Goal: Task Accomplishment & Management: Complete application form

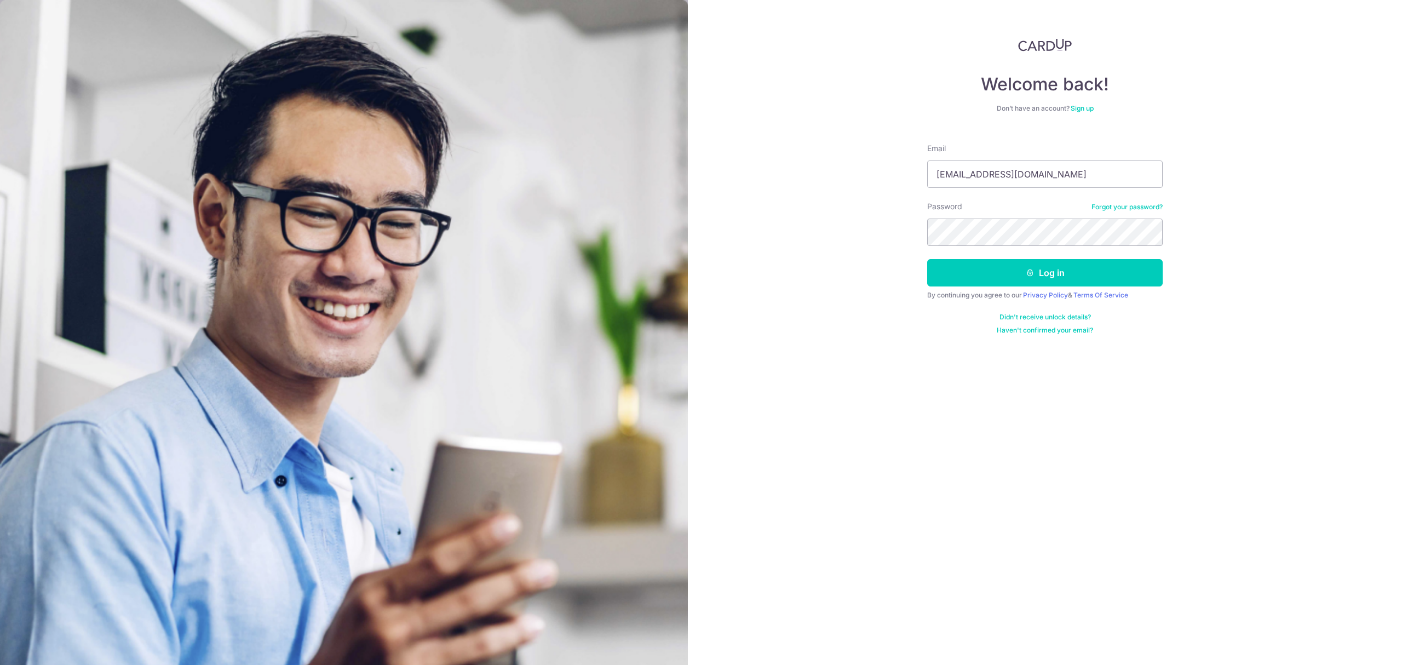
click at [993, 280] on button "Log in" at bounding box center [1046, 272] width 236 height 27
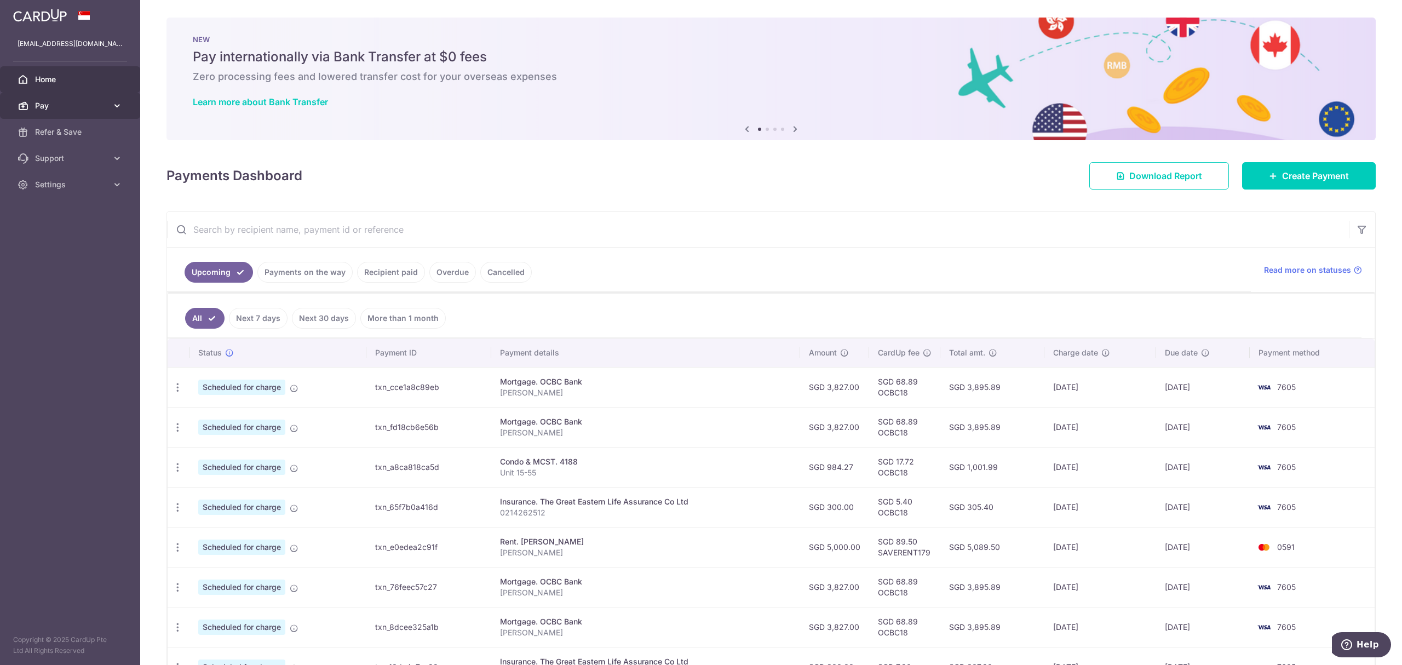
click at [64, 105] on span "Pay" at bounding box center [71, 105] width 72 height 11
click at [61, 134] on span "Payments" at bounding box center [71, 132] width 72 height 11
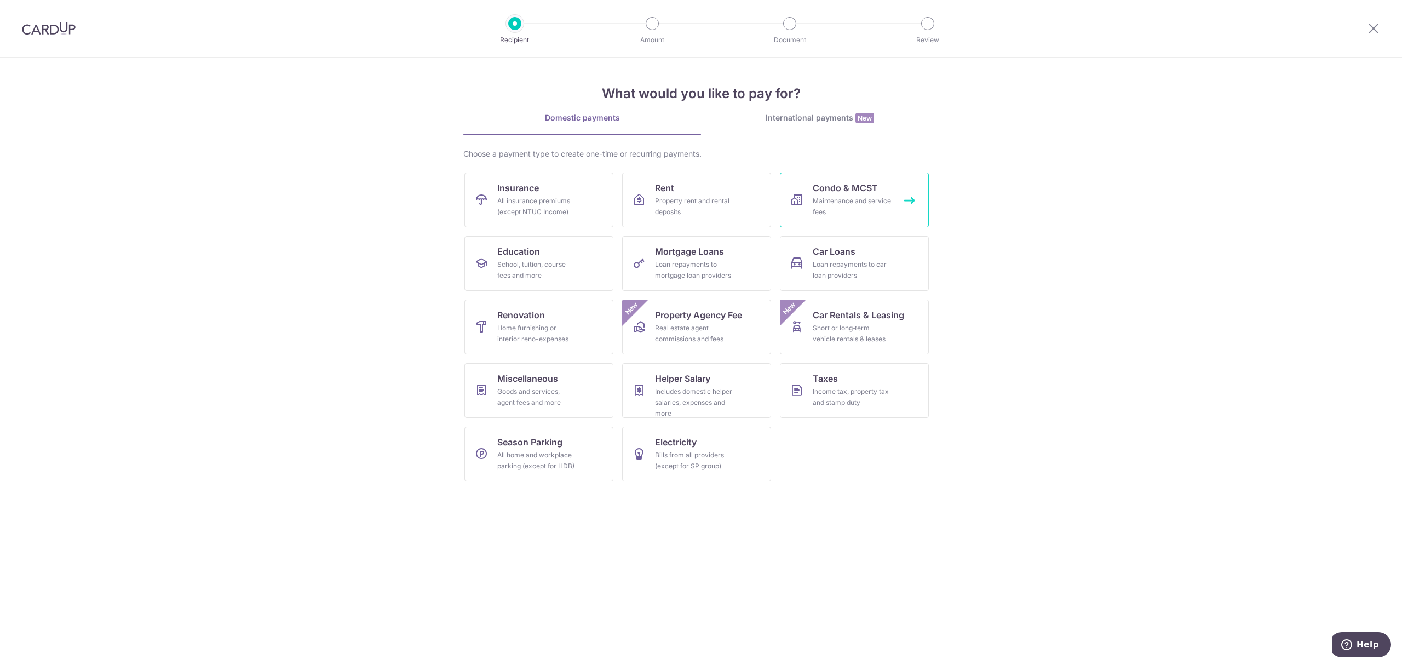
click at [831, 199] on div "Maintenance and service fees" at bounding box center [852, 207] width 79 height 22
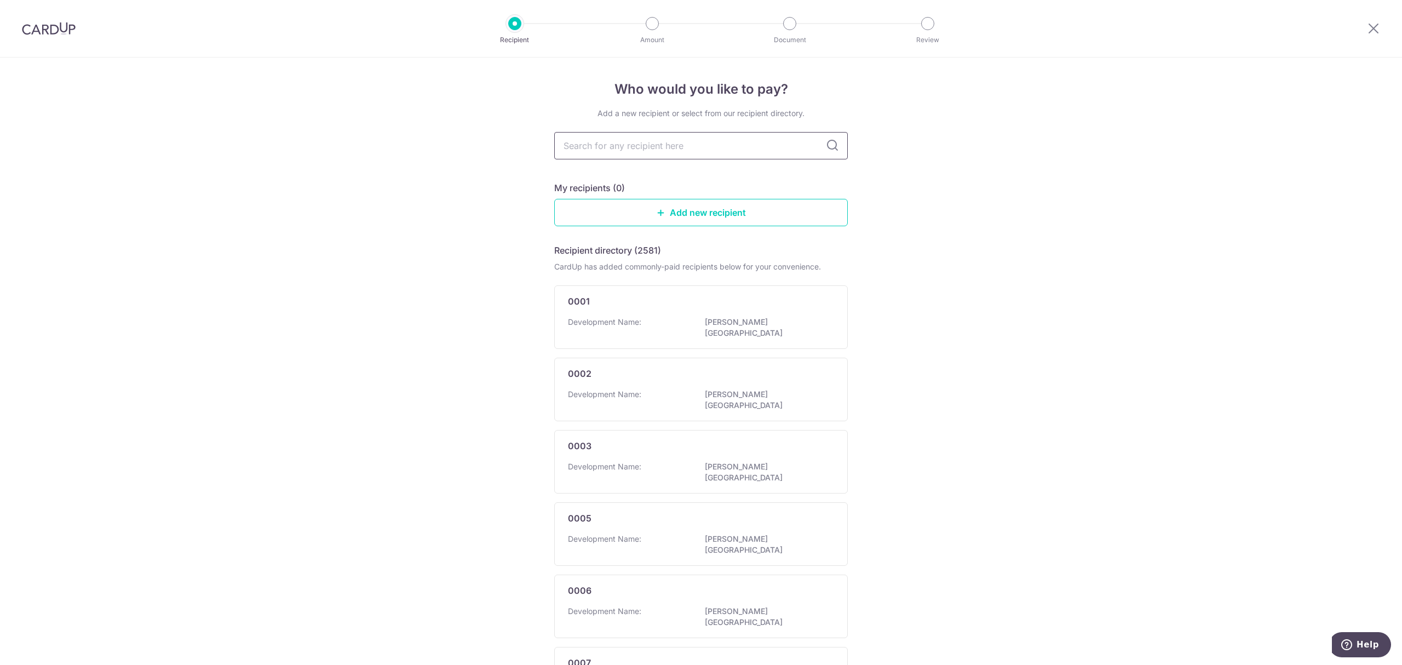
click at [598, 145] on input "text" at bounding box center [701, 145] width 294 height 27
type input "4188"
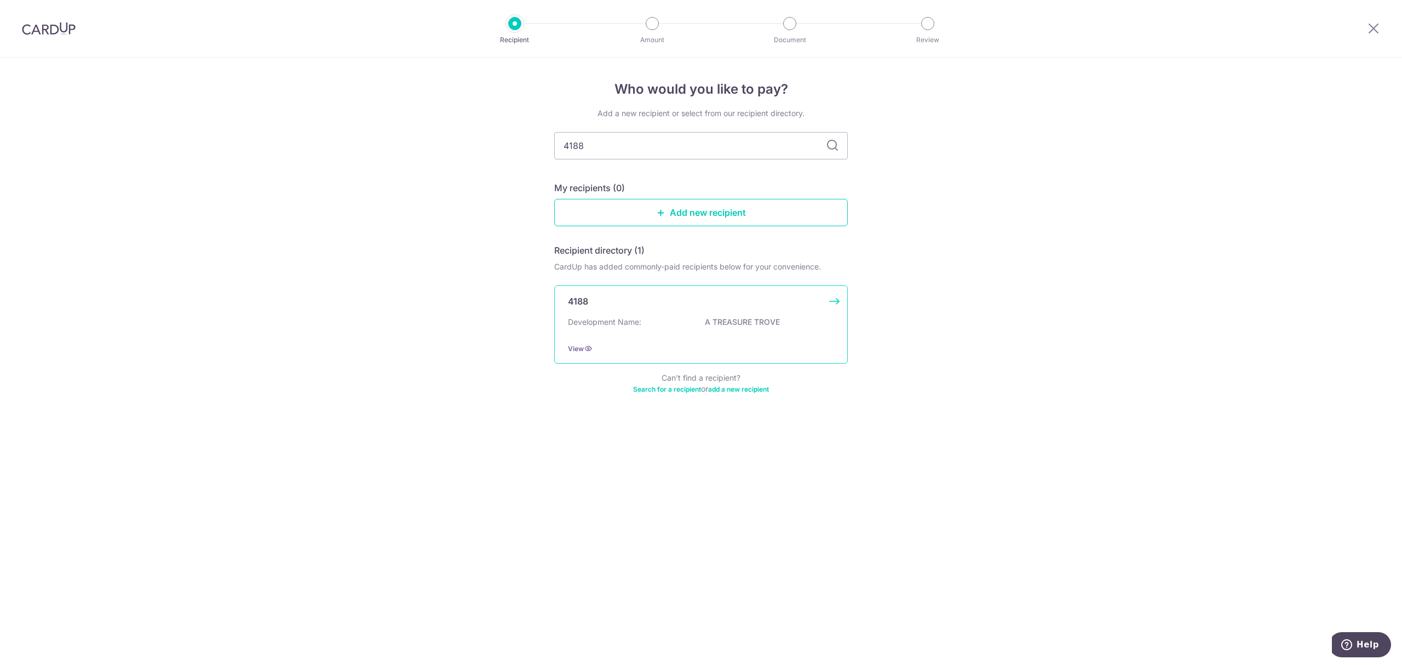
click at [693, 312] on div "4188 Development Name: A TREASURE TROVE View" at bounding box center [701, 324] width 294 height 78
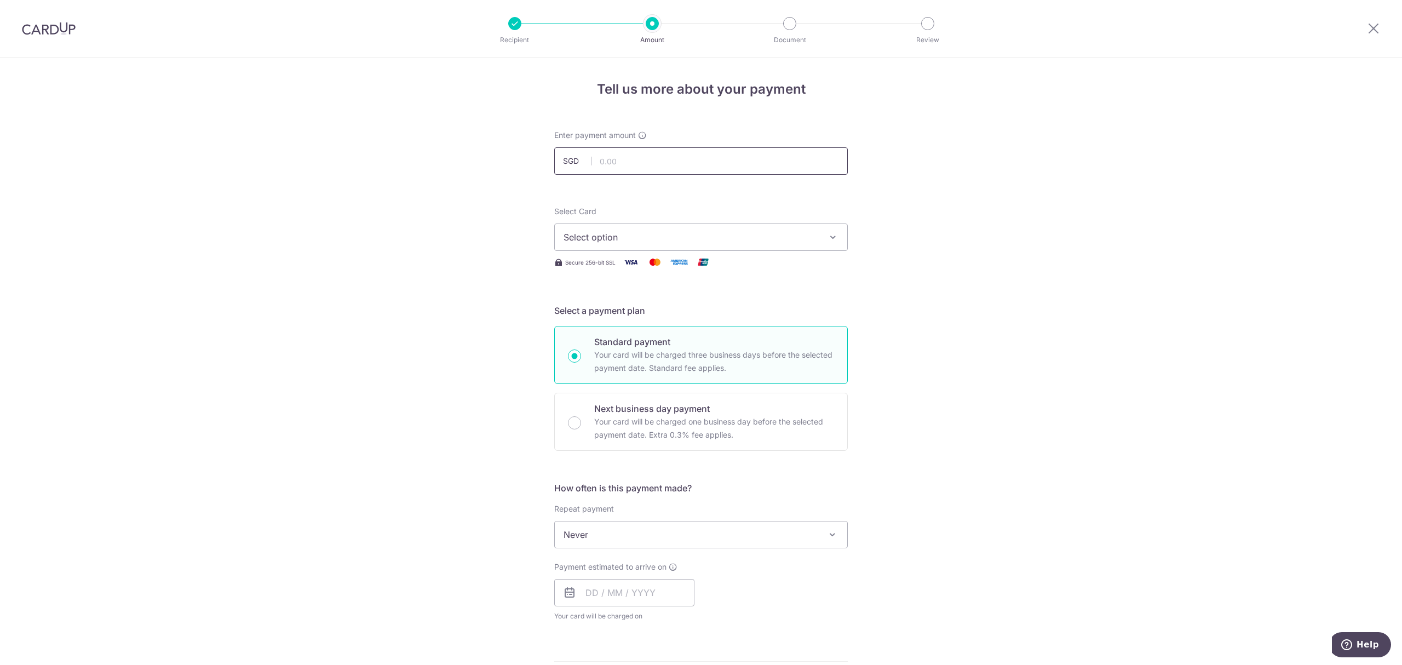
click at [610, 160] on input "text" at bounding box center [701, 160] width 294 height 27
type input "984.27"
click at [623, 234] on span "Select option" at bounding box center [691, 237] width 255 height 13
click at [626, 318] on span "**** 7605" at bounding box center [611, 315] width 42 height 13
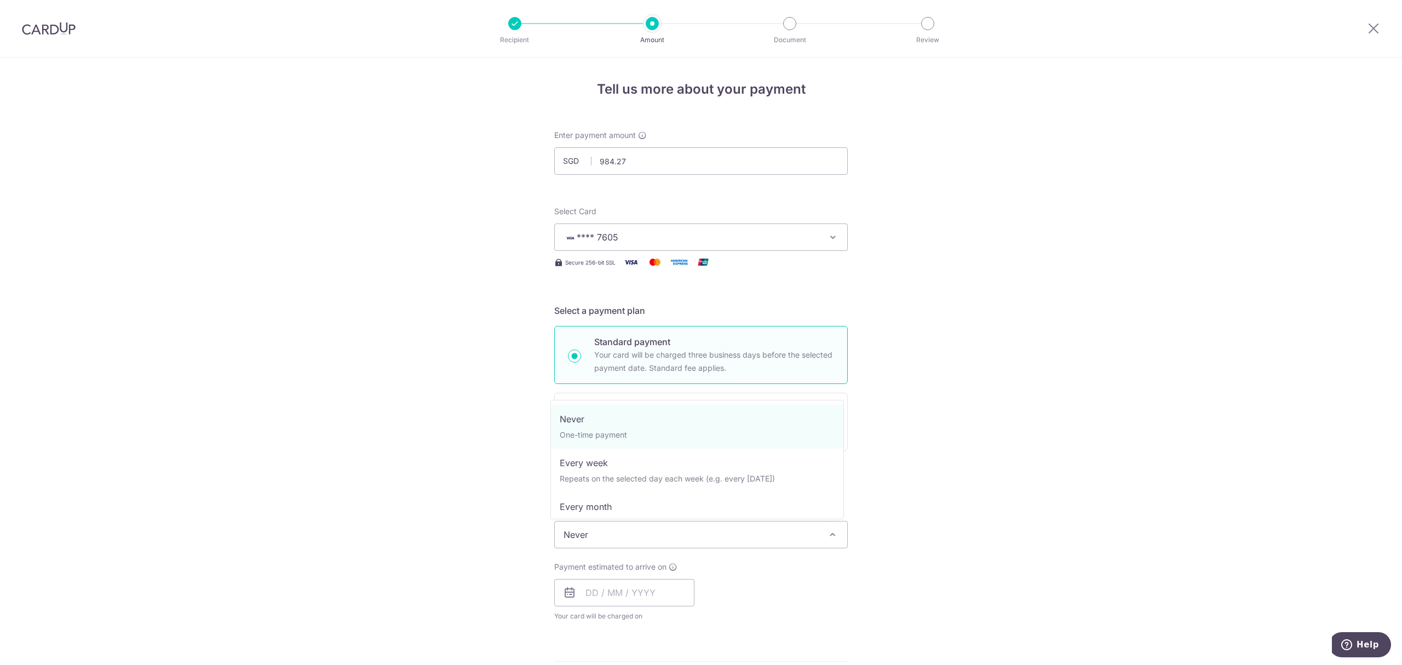
click at [621, 531] on span "Never" at bounding box center [701, 535] width 293 height 26
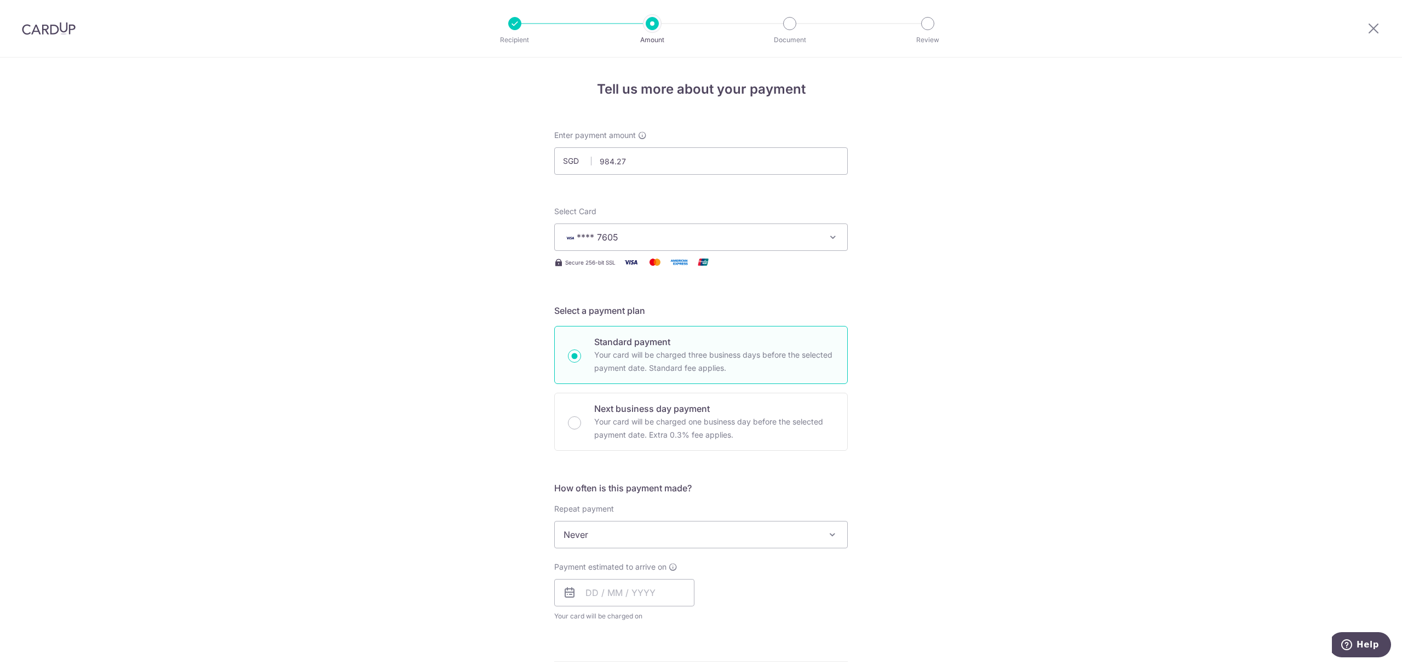
click at [423, 514] on div "Tell us more about your payment Enter payment amount SGD 984.27 984.27 Select C…" at bounding box center [701, 553] width 1402 height 991
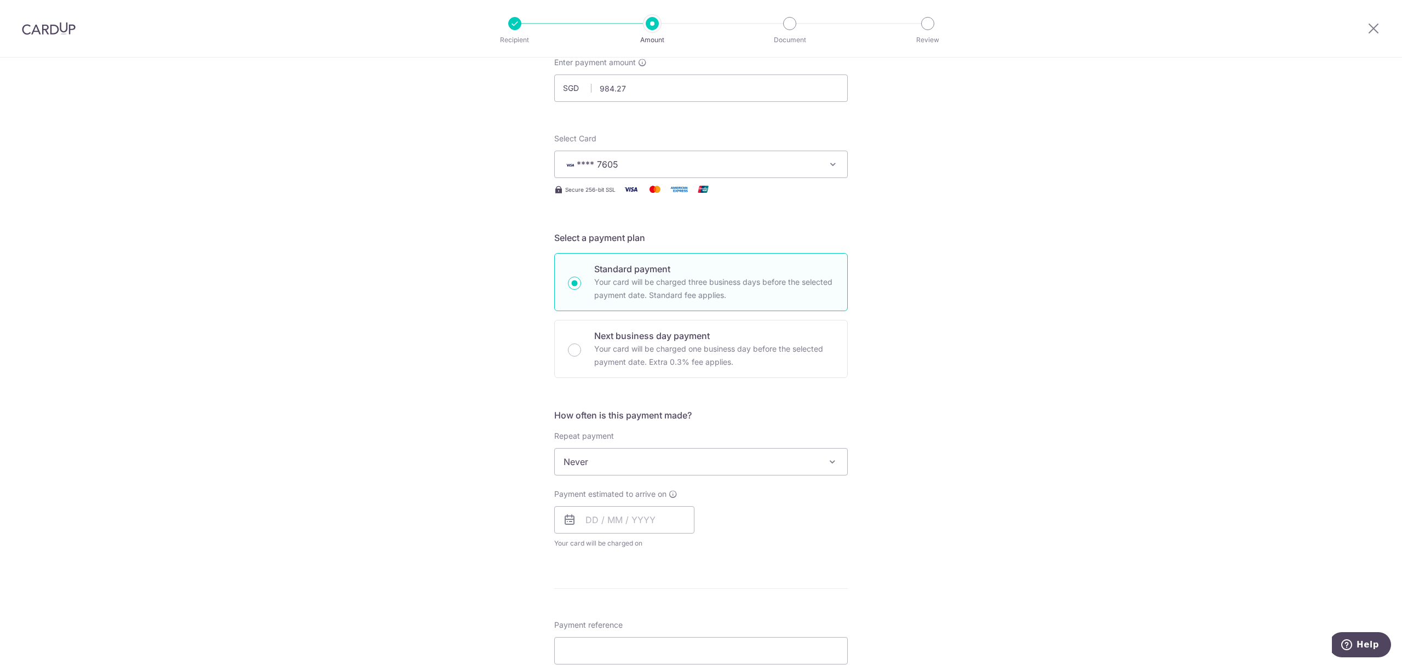
click at [614, 467] on span "Never" at bounding box center [701, 462] width 293 height 26
click at [472, 485] on div "Tell us more about your payment Enter payment amount SGD 984.27 984.27 Select C…" at bounding box center [701, 480] width 1402 height 991
click at [591, 511] on input "text" at bounding box center [624, 519] width 140 height 27
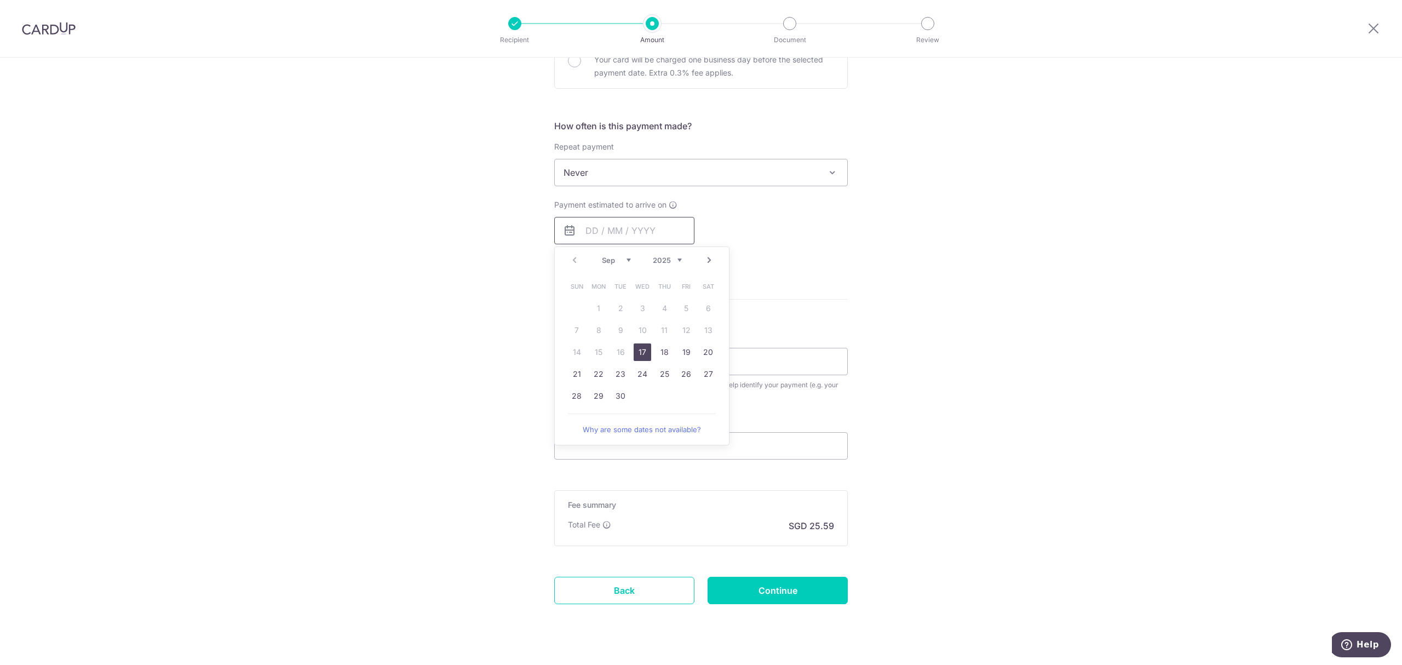
scroll to position [365, 0]
click at [708, 261] on link "Next" at bounding box center [709, 257] width 13 height 13
click at [568, 261] on link "Prev" at bounding box center [574, 257] width 13 height 13
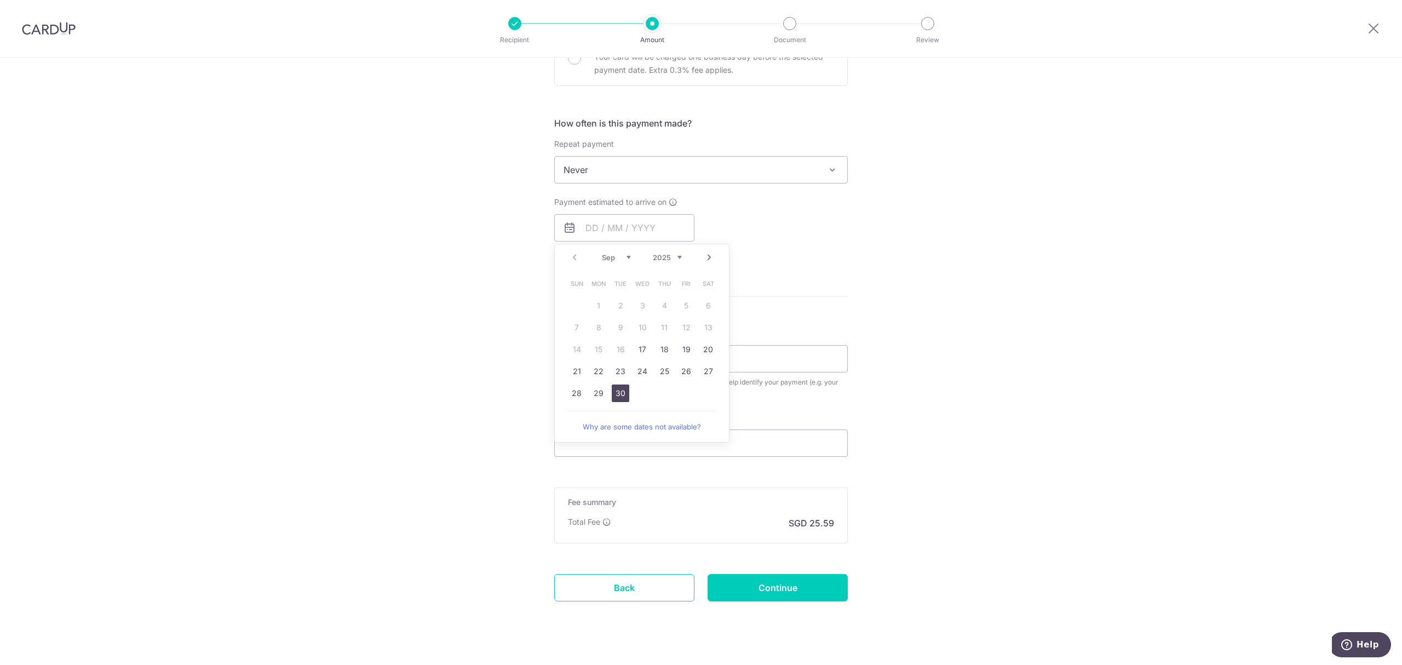
click at [618, 395] on link "30" at bounding box center [621, 394] width 18 height 18
type input "[DATE]"
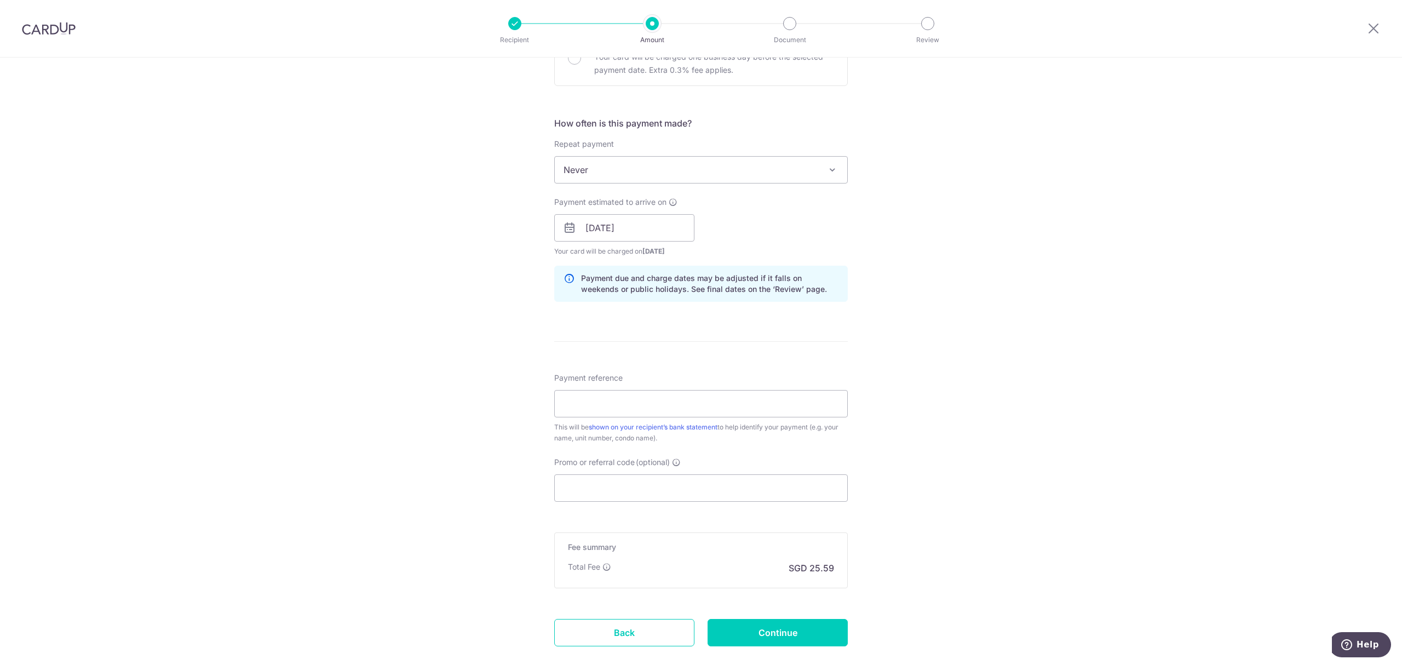
click at [906, 410] on div "Tell us more about your payment Enter payment amount SGD 984.27 984.27 Select C…" at bounding box center [701, 211] width 1402 height 1036
click at [612, 412] on input "Payment reference" at bounding box center [701, 403] width 294 height 27
type input "Unit 15-55"
click at [594, 492] on input "Promo or referral code (optional)" at bounding box center [701, 487] width 294 height 27
click at [672, 465] on icon at bounding box center [676, 462] width 9 height 9
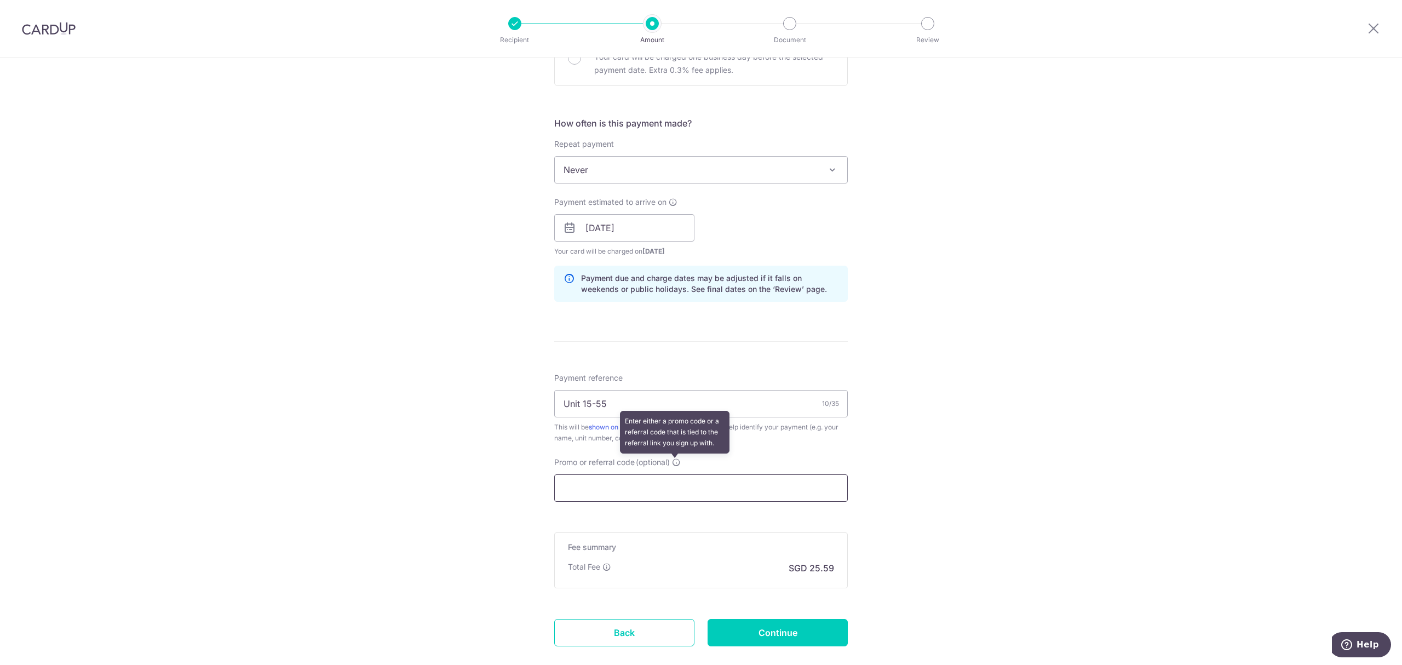
click at [672, 474] on input "Promo or referral code (optional) Enter either a promo code or a referral code …" at bounding box center [701, 487] width 294 height 27
click at [676, 462] on icon at bounding box center [676, 462] width 9 height 9
click at [676, 474] on input "Promo or referral code (optional) Enter either a promo code or a referral code …" at bounding box center [701, 487] width 294 height 27
click at [675, 462] on icon at bounding box center [676, 462] width 9 height 9
click at [675, 474] on input "Promo or referral code (optional) Enter either a promo code or a referral code …" at bounding box center [701, 487] width 294 height 27
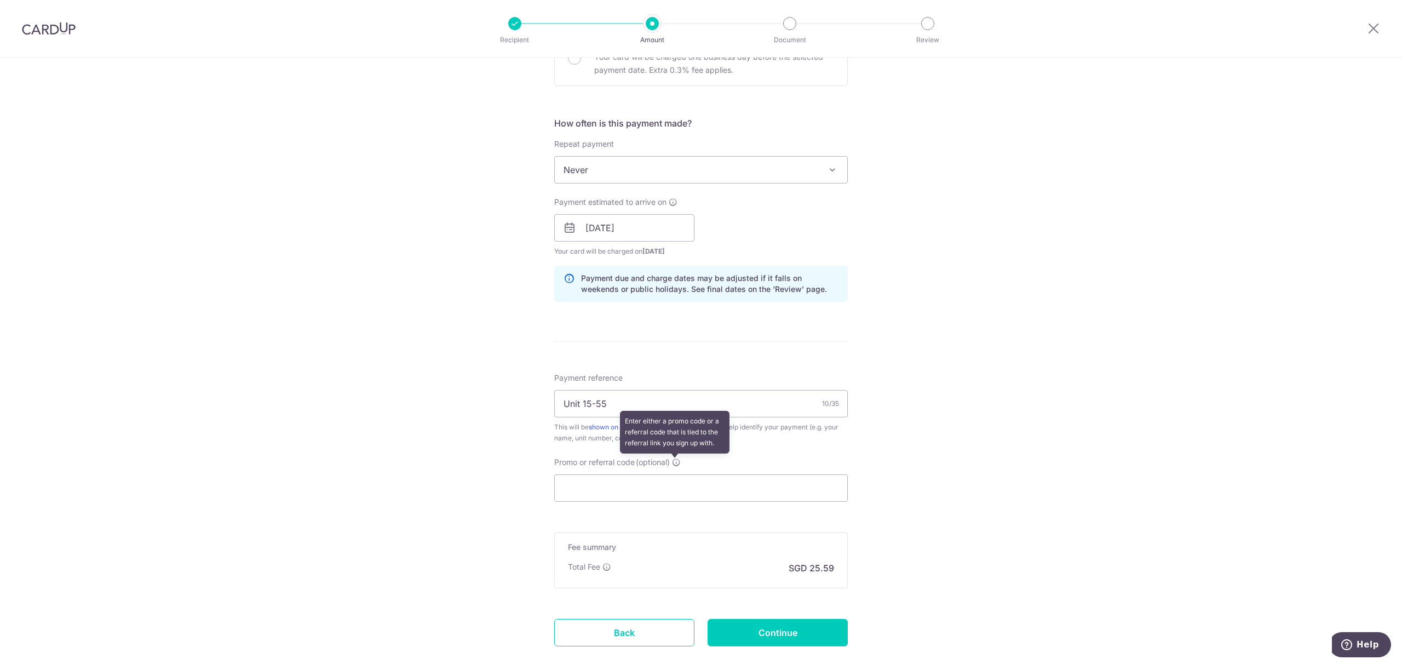
click at [675, 462] on icon at bounding box center [676, 462] width 9 height 9
click at [675, 474] on input "Promo or referral code (optional) Enter either a promo code or a referral code …" at bounding box center [701, 487] width 294 height 27
drag, startPoint x: 675, startPoint y: 462, endPoint x: 594, endPoint y: 463, distance: 80.5
click at [674, 462] on icon at bounding box center [676, 462] width 9 height 9
click at [674, 474] on input "Promo or referral code (optional) Enter either a promo code or a referral code …" at bounding box center [701, 487] width 294 height 27
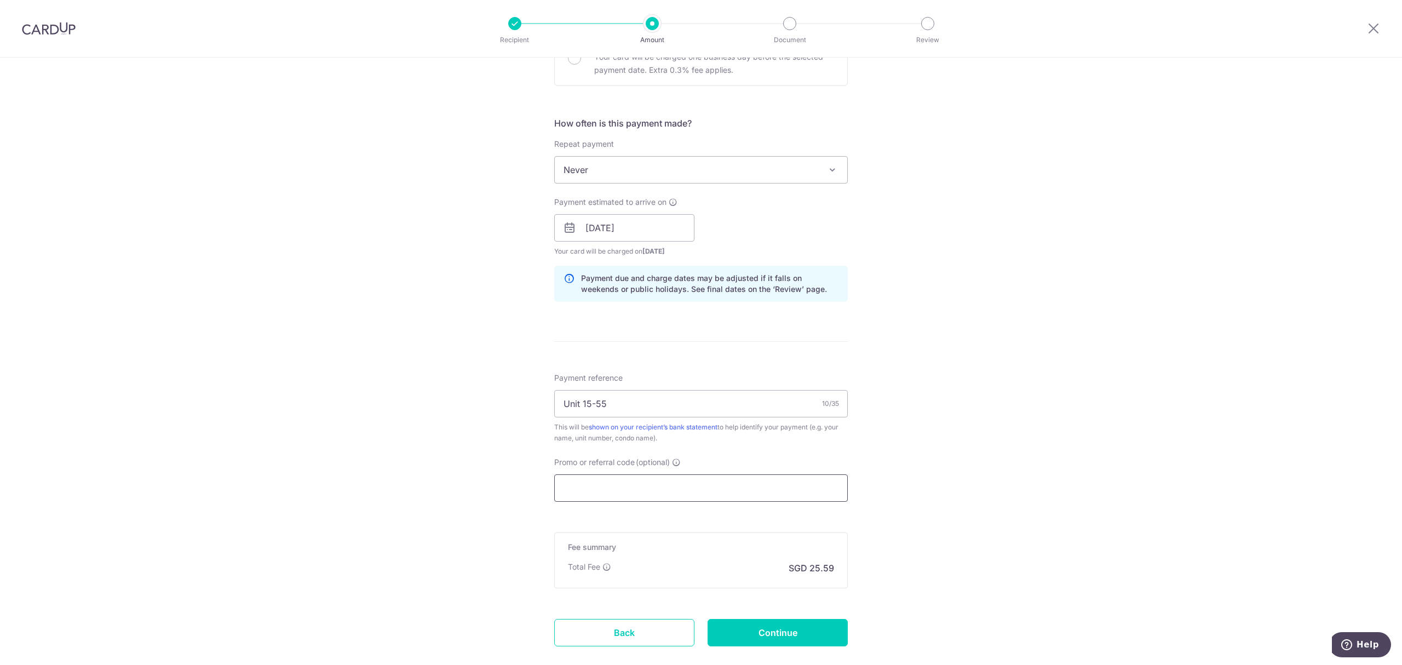
click at [638, 490] on input "Promo or referral code (optional)" at bounding box center [701, 487] width 294 height 27
paste input "3HOME25R"
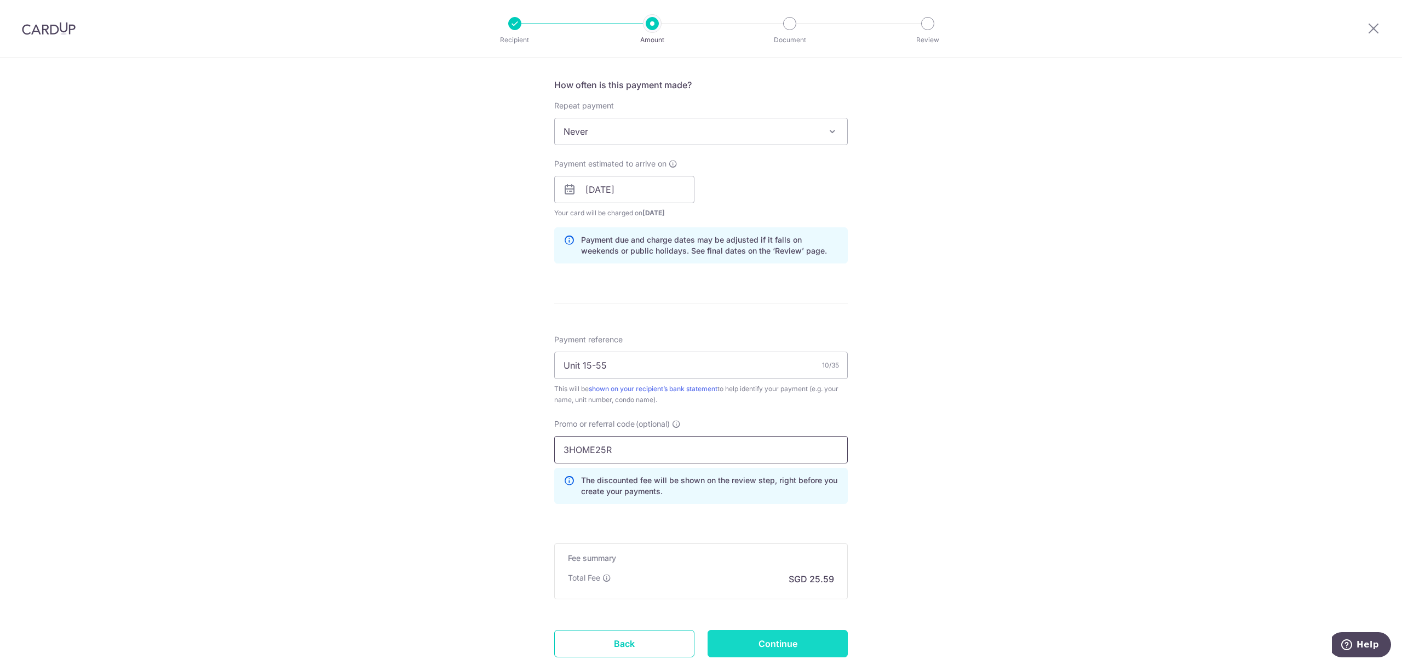
type input "3HOME25R"
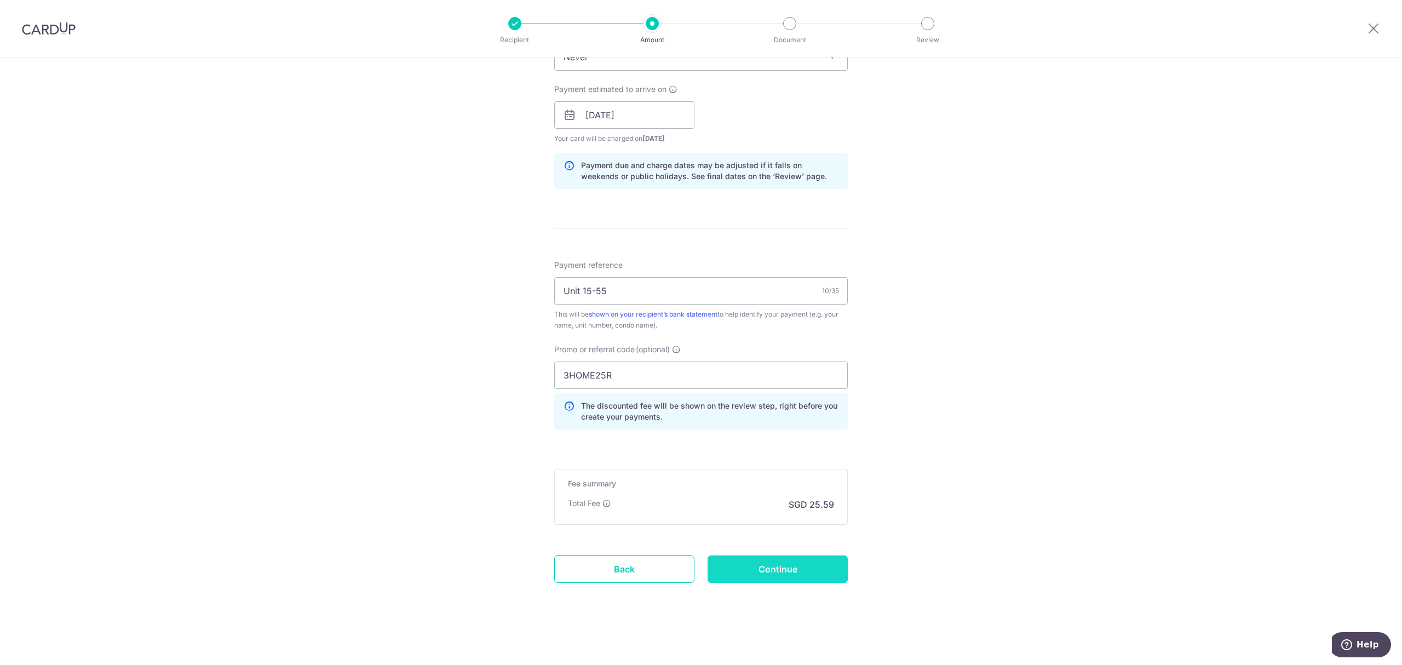
scroll to position [480, 0]
click at [764, 571] on input "Continue" at bounding box center [778, 569] width 140 height 27
type input "Create Schedule"
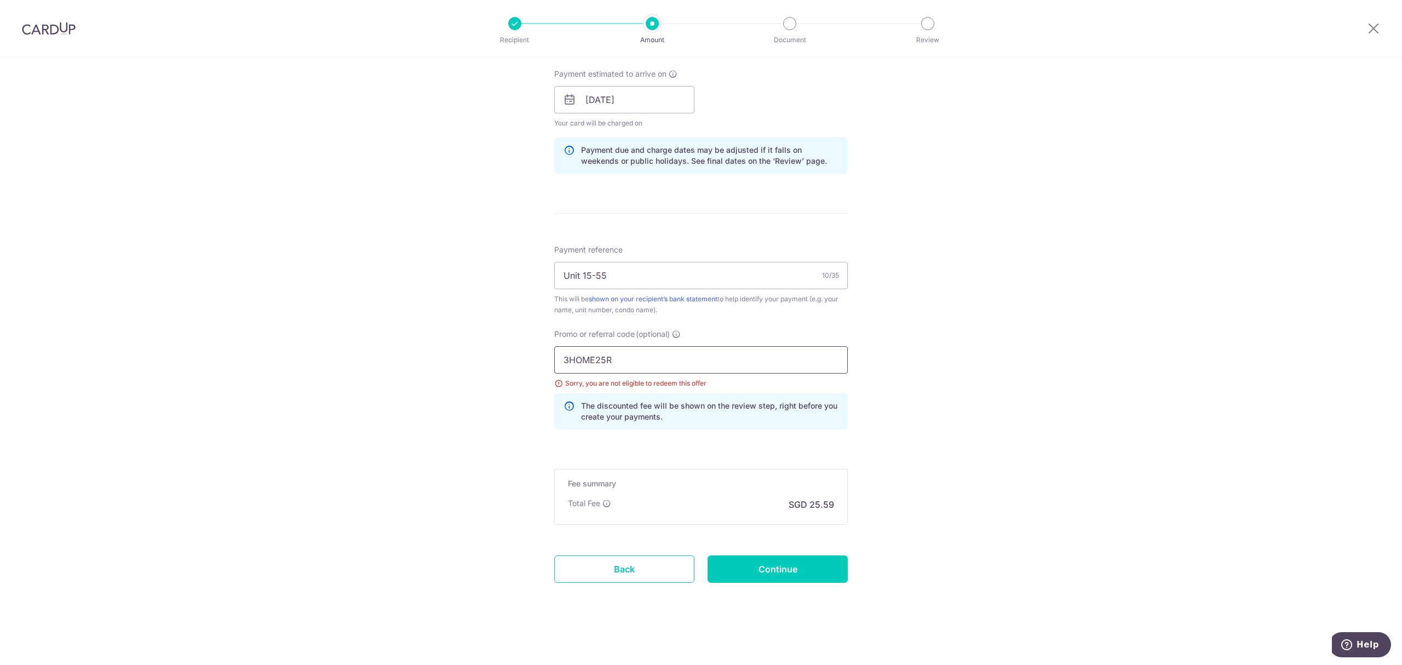
click at [608, 368] on input "3HOME25R" at bounding box center [701, 359] width 294 height 27
paste input "OCBC18"
type input "OCBC18"
click at [634, 97] on input "[DATE]" at bounding box center [624, 99] width 140 height 27
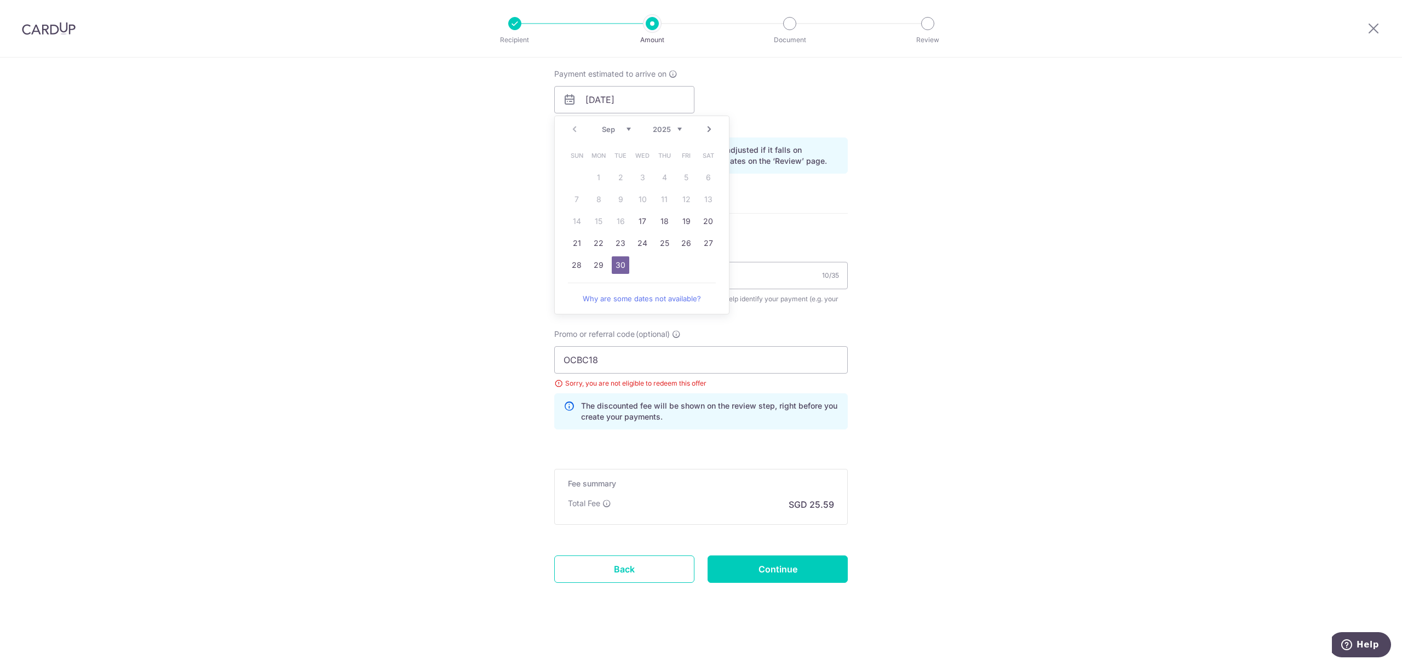
click at [811, 103] on div "Payment estimated to arrive on [DATE] Prev Next Sep Oct Nov [DATE] 2026 2027 20…" at bounding box center [701, 98] width 307 height 60
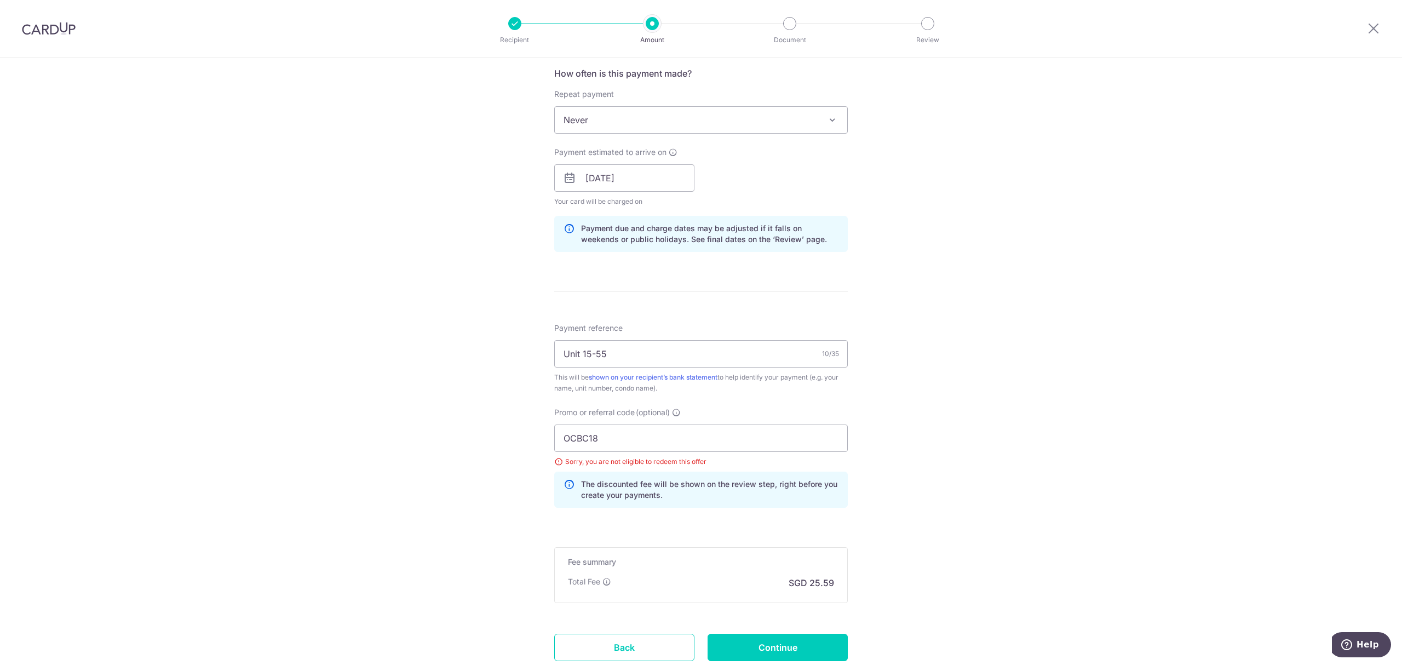
scroll to position [277, 0]
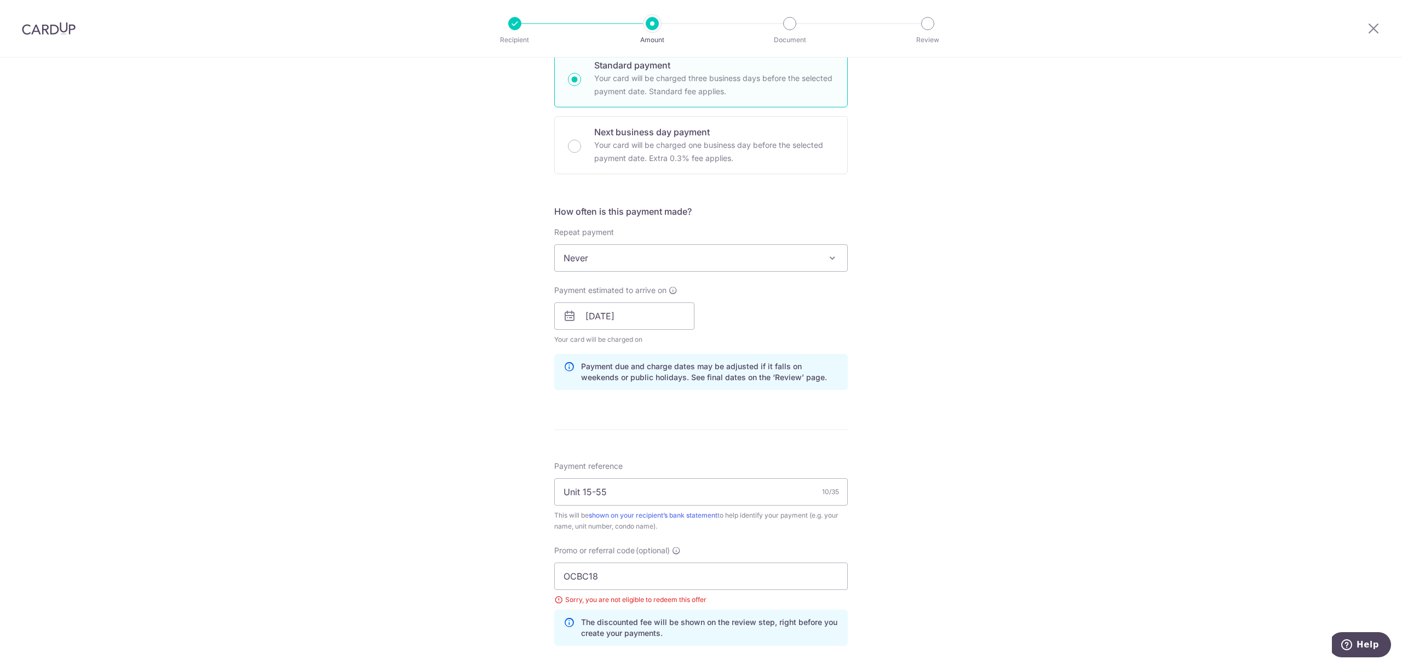
click at [623, 259] on span "Never" at bounding box center [701, 258] width 293 height 26
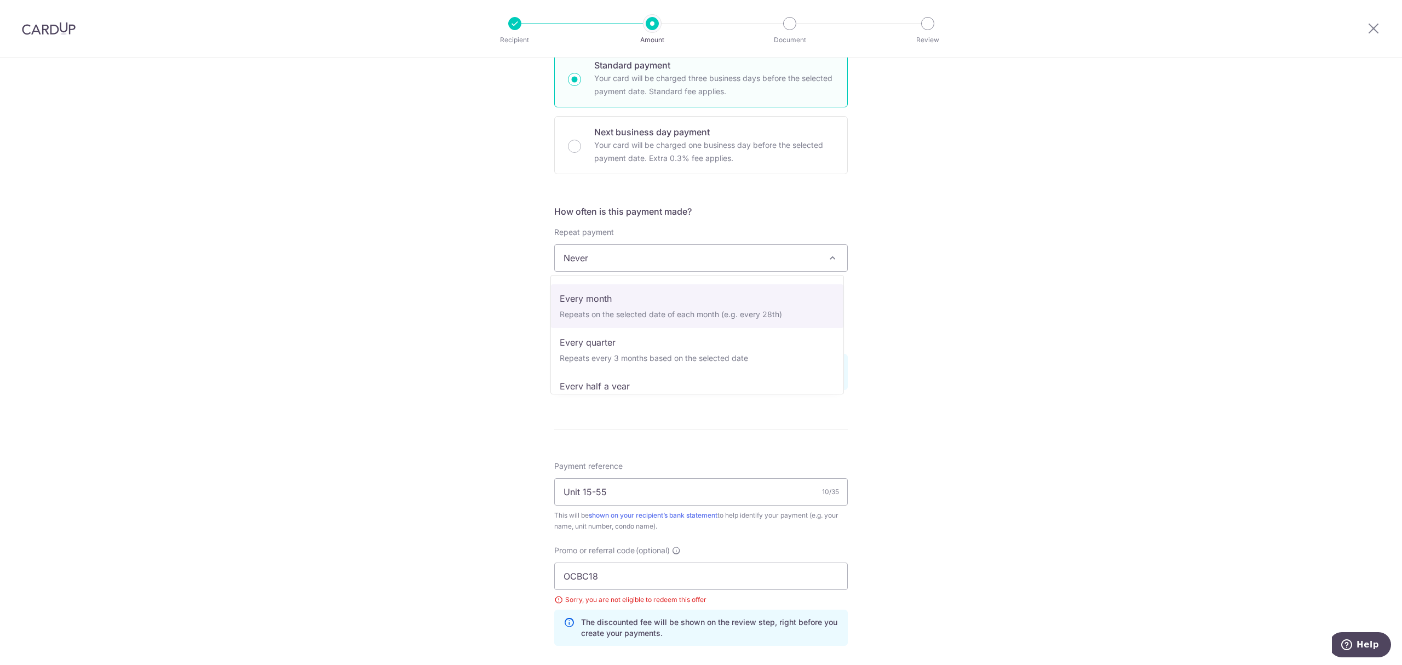
scroll to position [110, 0]
select select "4"
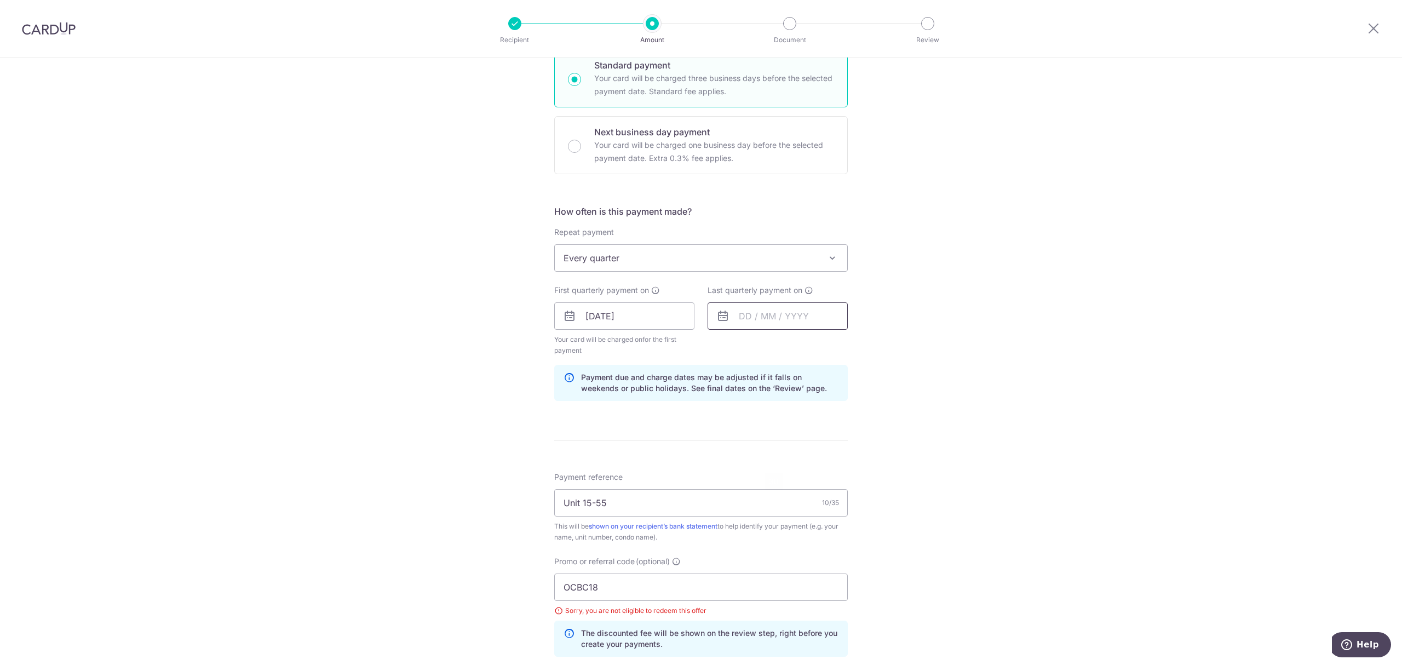
click at [783, 322] on input "text" at bounding box center [778, 315] width 140 height 27
click at [809, 348] on select "2025 2026 2027 2028 2029 2030 2031 2032 2033 2034 2035" at bounding box center [820, 345] width 29 height 9
click at [762, 350] on select "Jan Feb Mar Apr May Jun [DATE] Aug Sep Oct Nov Dec" at bounding box center [769, 345] width 29 height 9
click at [776, 485] on link "31" at bounding box center [774, 482] width 18 height 18
type input "[DATE]"
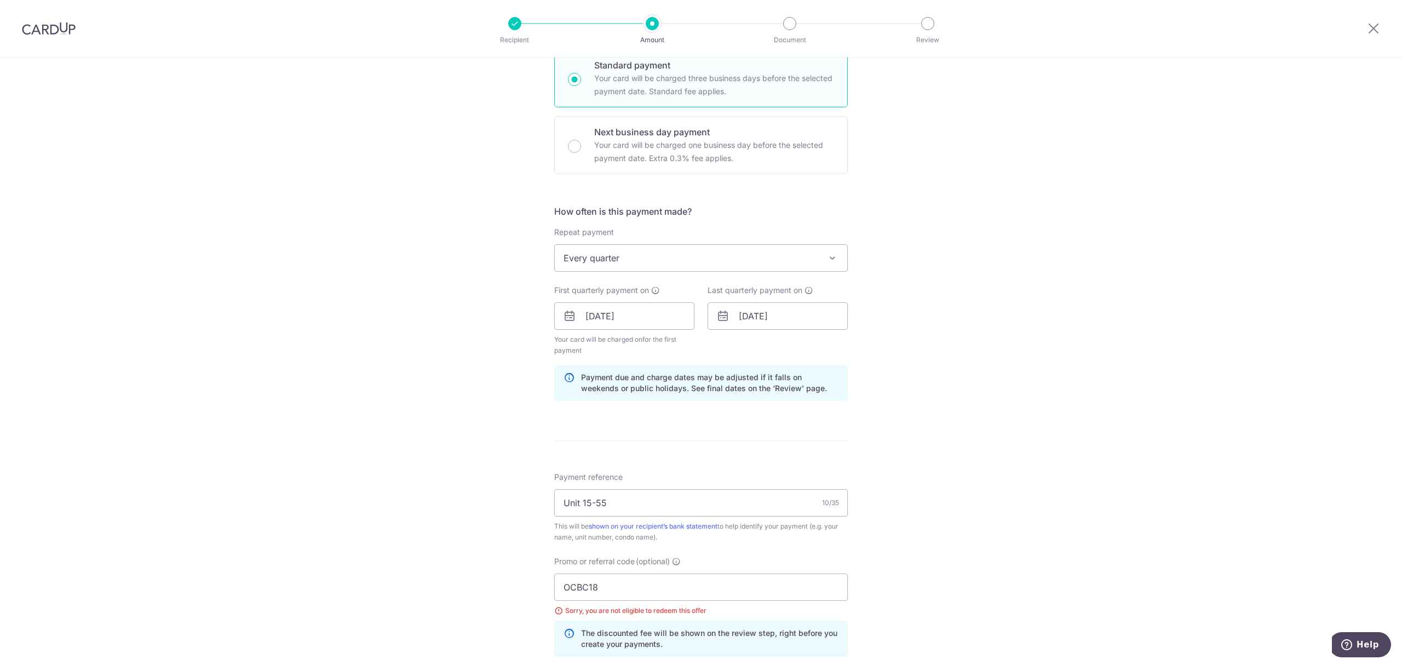
click at [914, 511] on div "Tell us more about your payment Enter payment amount SGD 984.27 984.27 Select C…" at bounding box center [701, 337] width 1402 height 1112
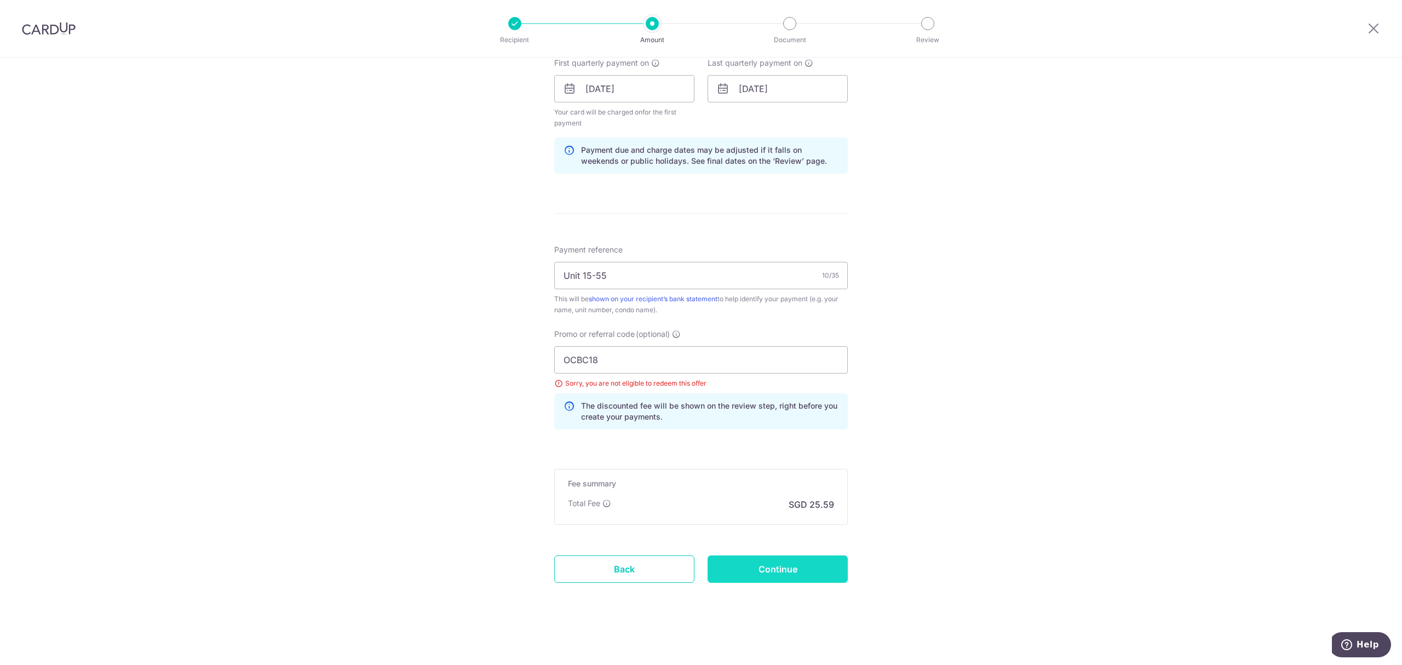
scroll to position [506, 0]
click at [766, 569] on input "Continue" at bounding box center [778, 569] width 140 height 27
type input "Update Schedule"
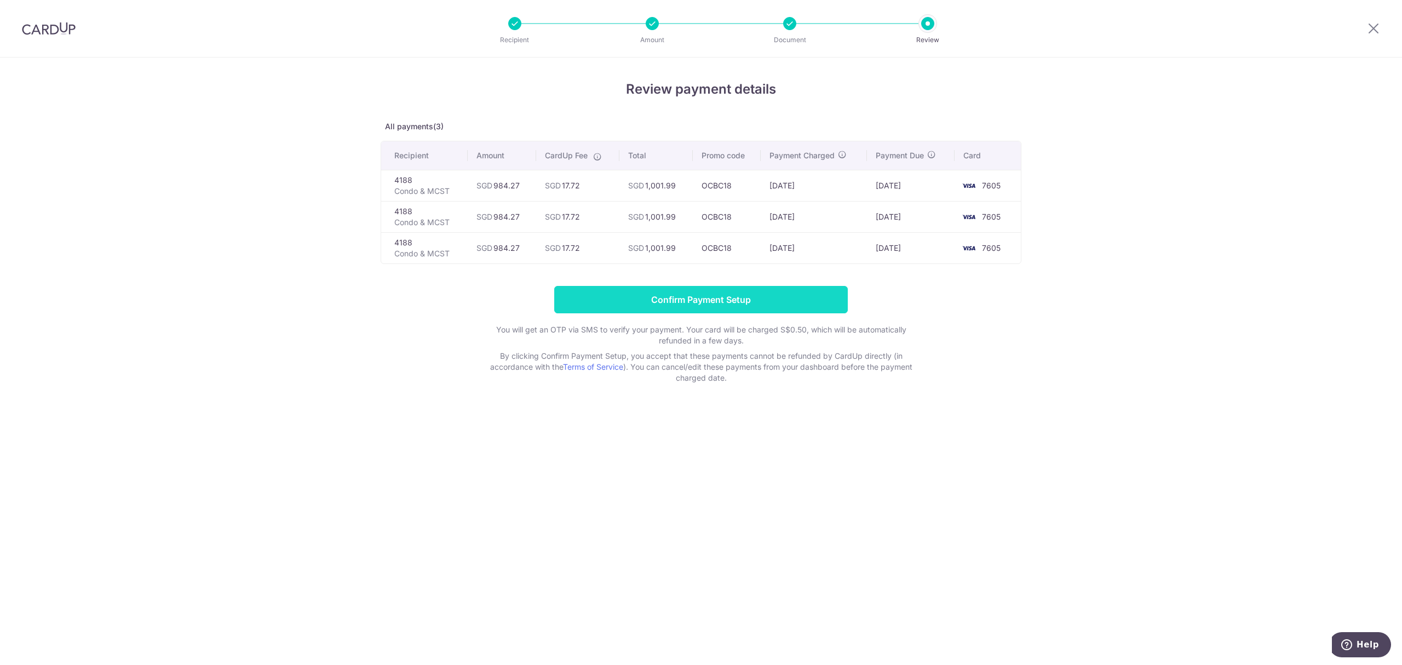
click at [730, 305] on input "Confirm Payment Setup" at bounding box center [701, 299] width 294 height 27
